Goal: Find specific page/section: Find specific page/section

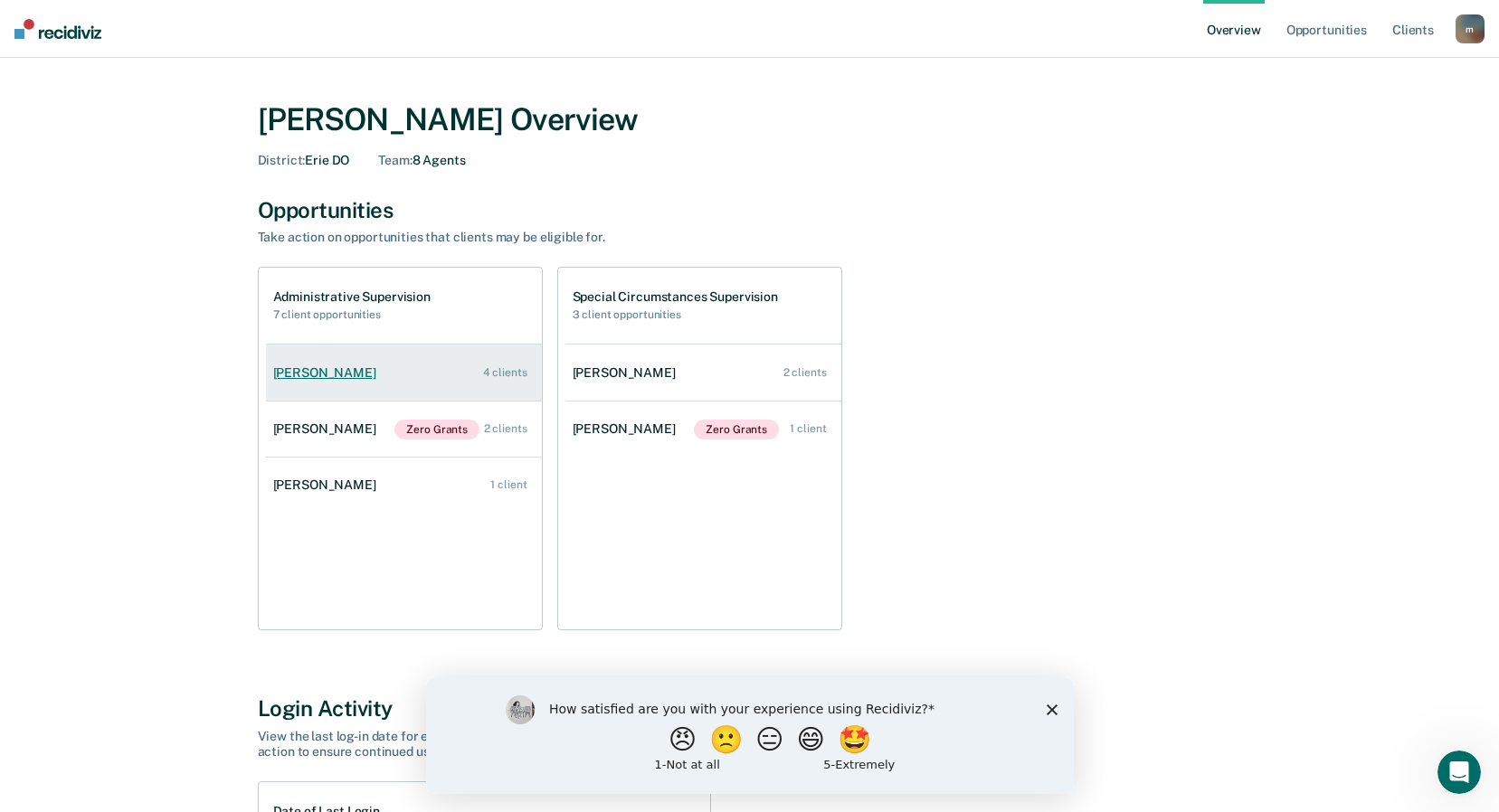
click at [315, 372] on div "[PERSON_NAME]" at bounding box center [328, 372] width 111 height 15
